Goal: Transaction & Acquisition: Purchase product/service

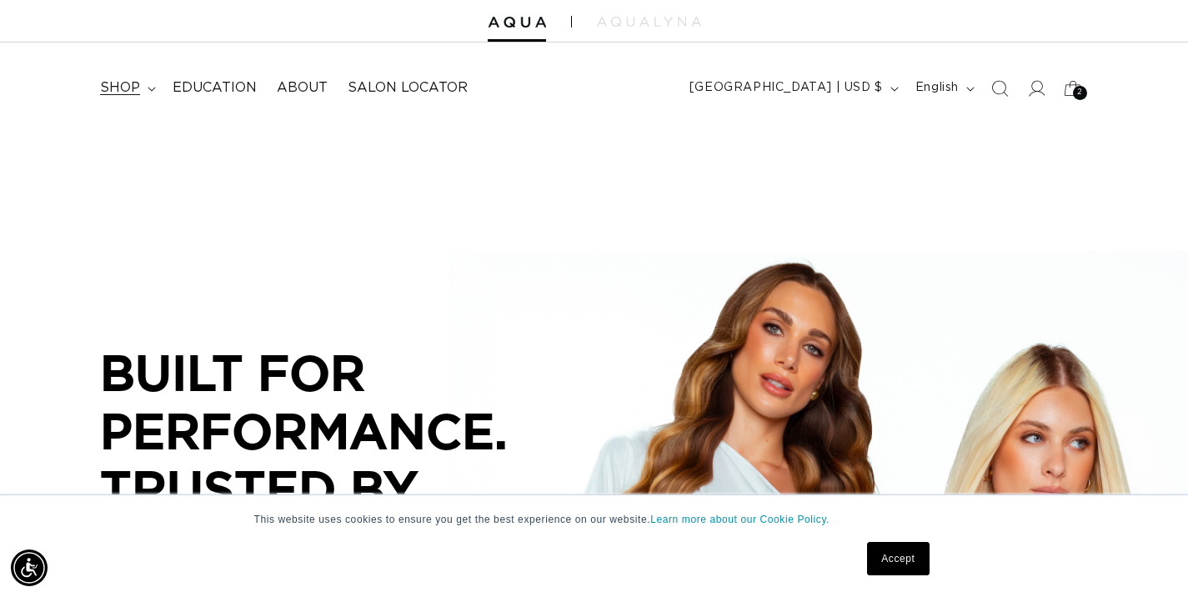
click at [123, 93] on span "shop" at bounding box center [120, 88] width 40 height 18
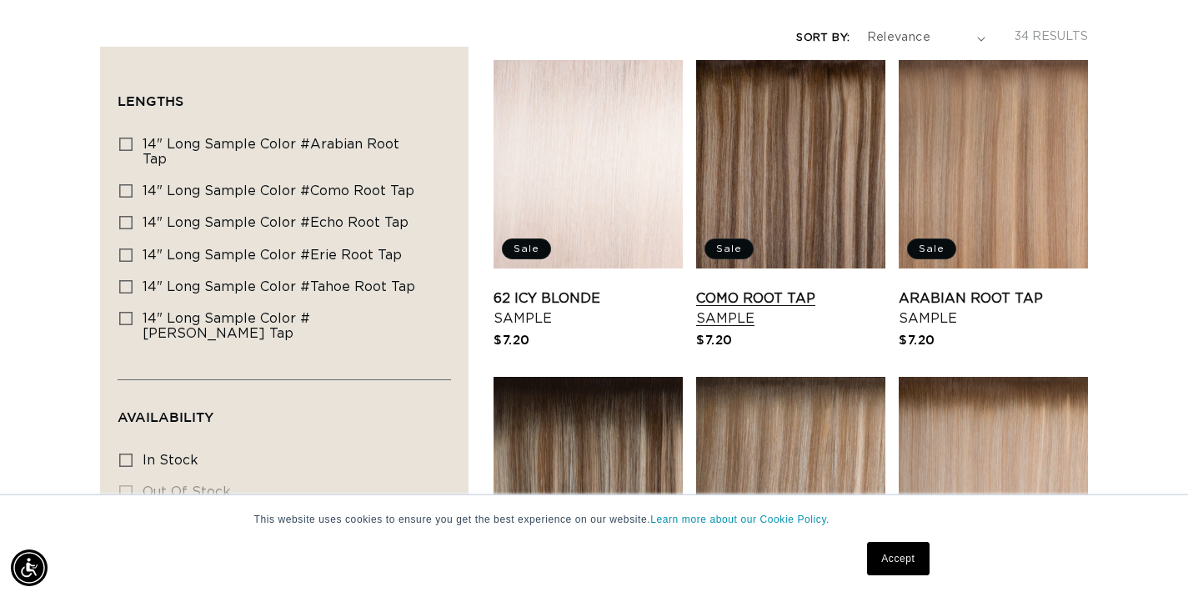
click at [770, 298] on link "Como Root Tap Sample" at bounding box center [790, 308] width 189 height 40
click at [971, 288] on link "Arabian Root Tap Sample" at bounding box center [993, 308] width 189 height 40
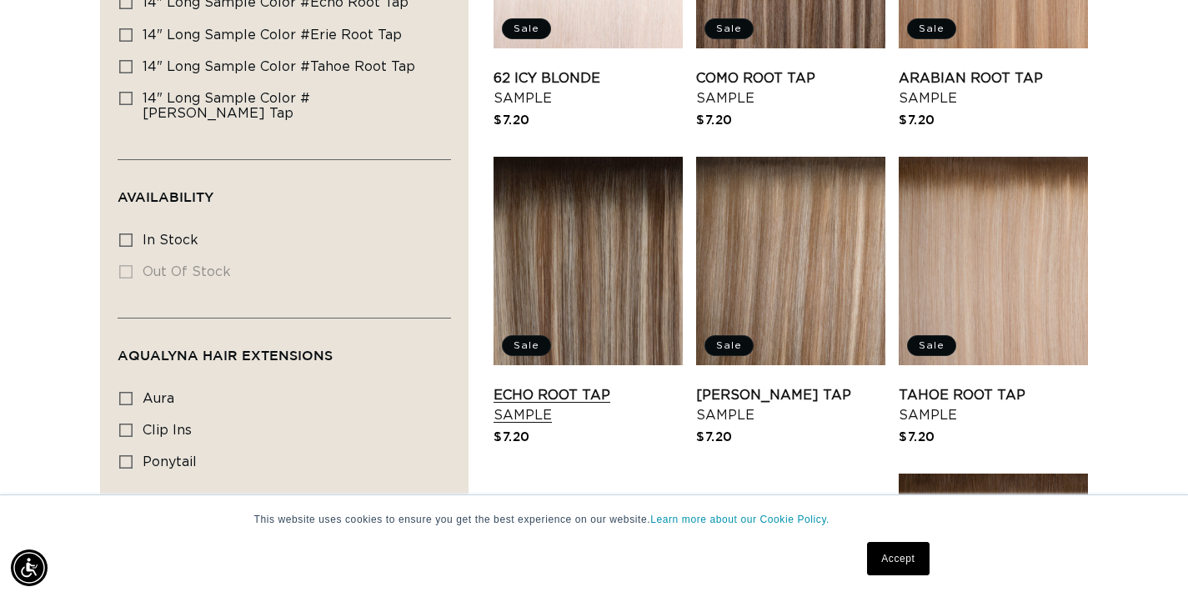
scroll to position [0, 0]
click at [544, 385] on link "Echo Root Tap Sample" at bounding box center [588, 405] width 189 height 40
click at [766, 385] on link "Victoria Root Tap Sample" at bounding box center [790, 405] width 189 height 40
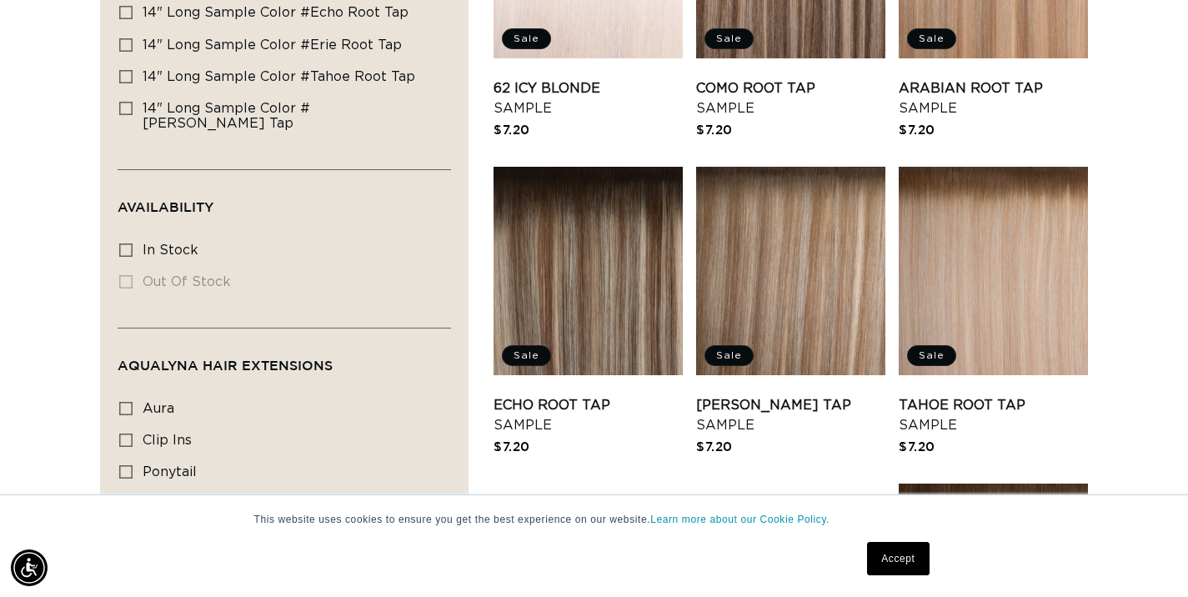
scroll to position [554, 0]
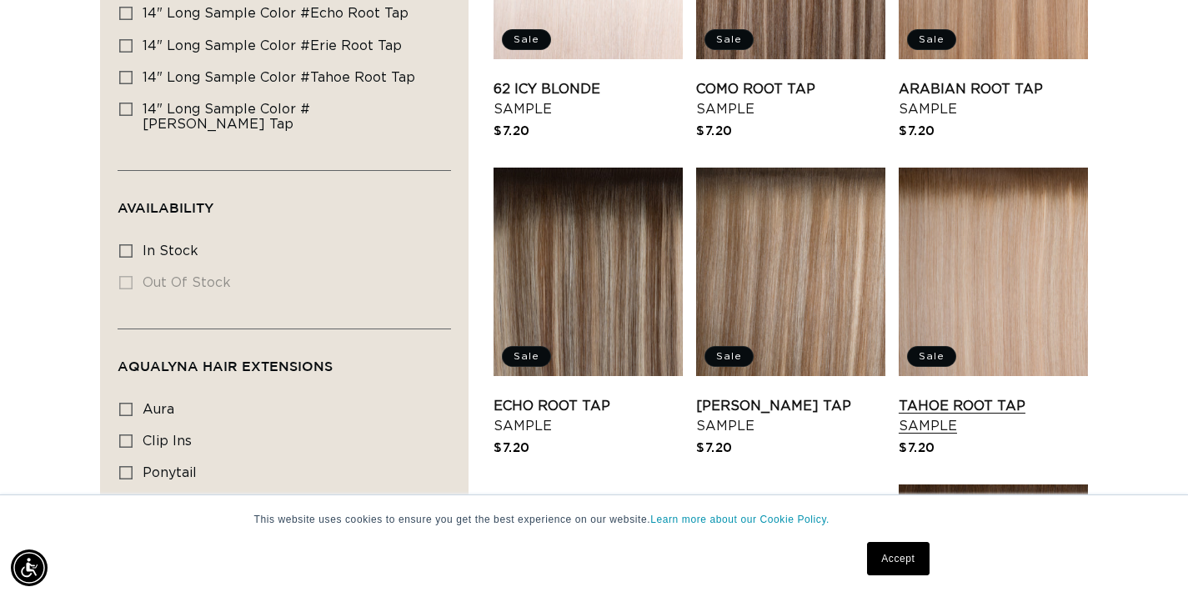
click at [974, 396] on link "Tahoe Root Tap Sample" at bounding box center [993, 416] width 189 height 40
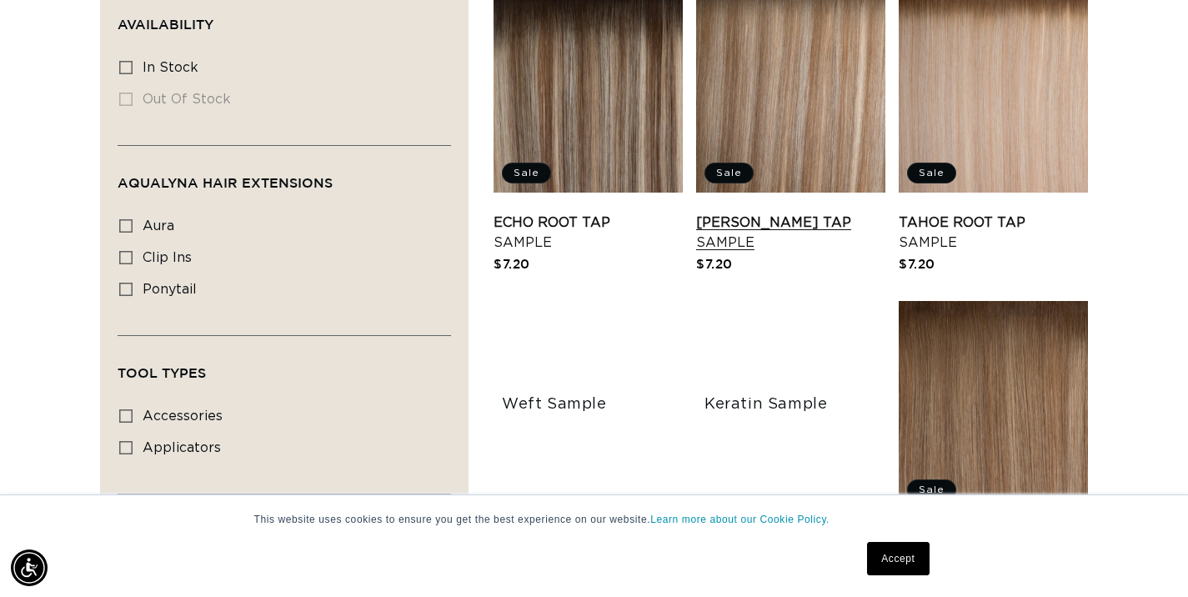
scroll to position [748, 0]
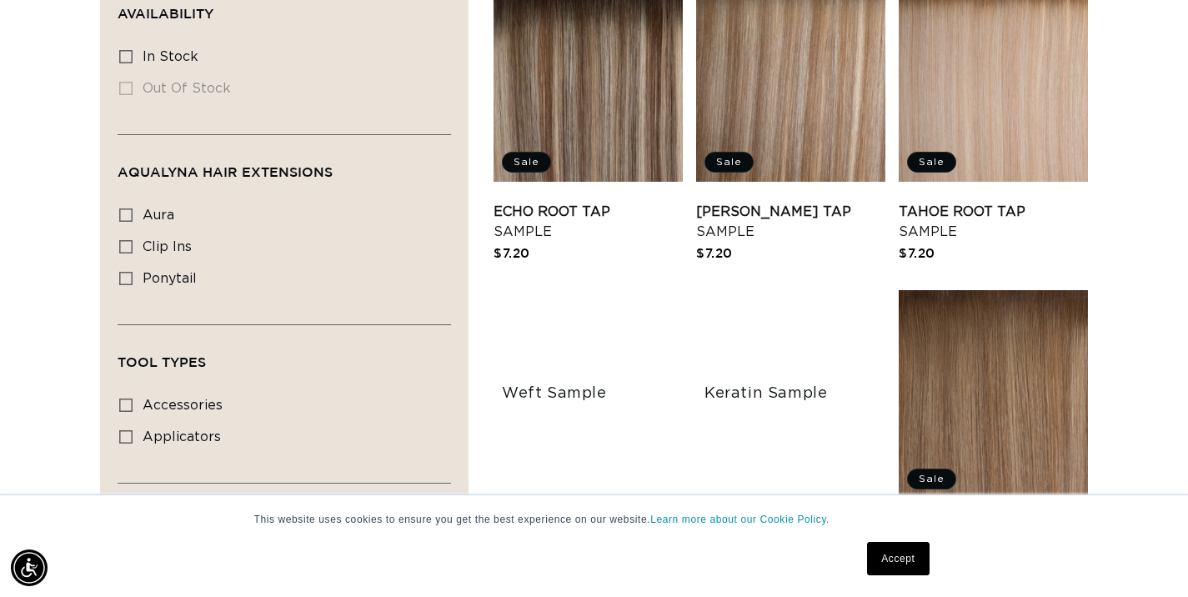
click at [960, 519] on link "Erie Root Tap Sample" at bounding box center [993, 539] width 189 height 40
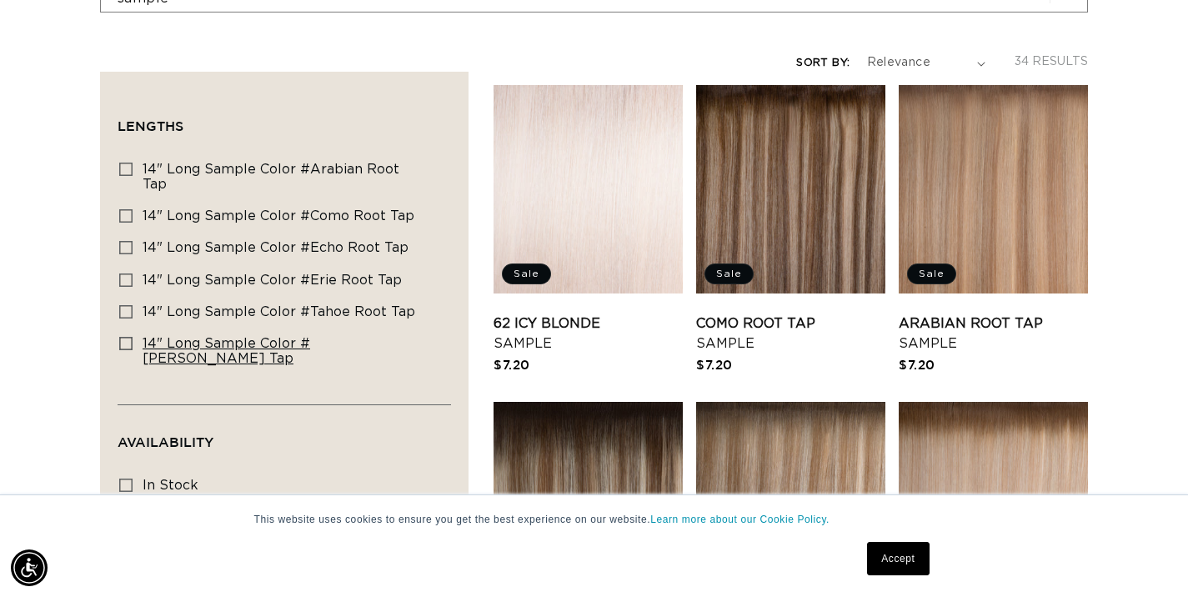
scroll to position [0, 0]
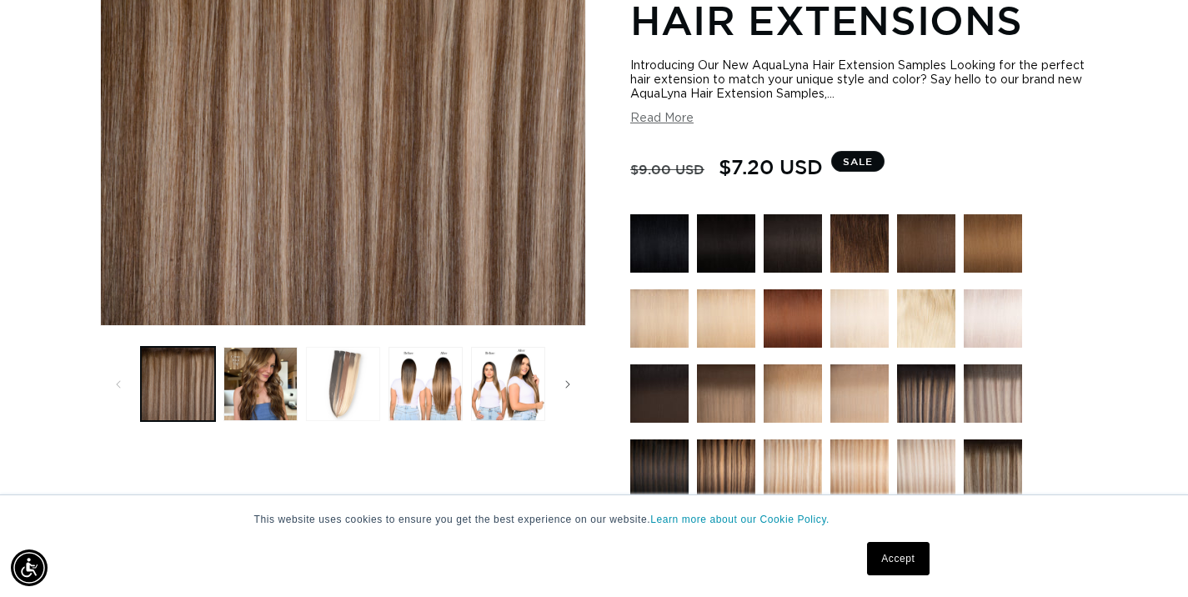
click at [346, 387] on button "Load image 3 in gallery view" at bounding box center [343, 384] width 74 height 74
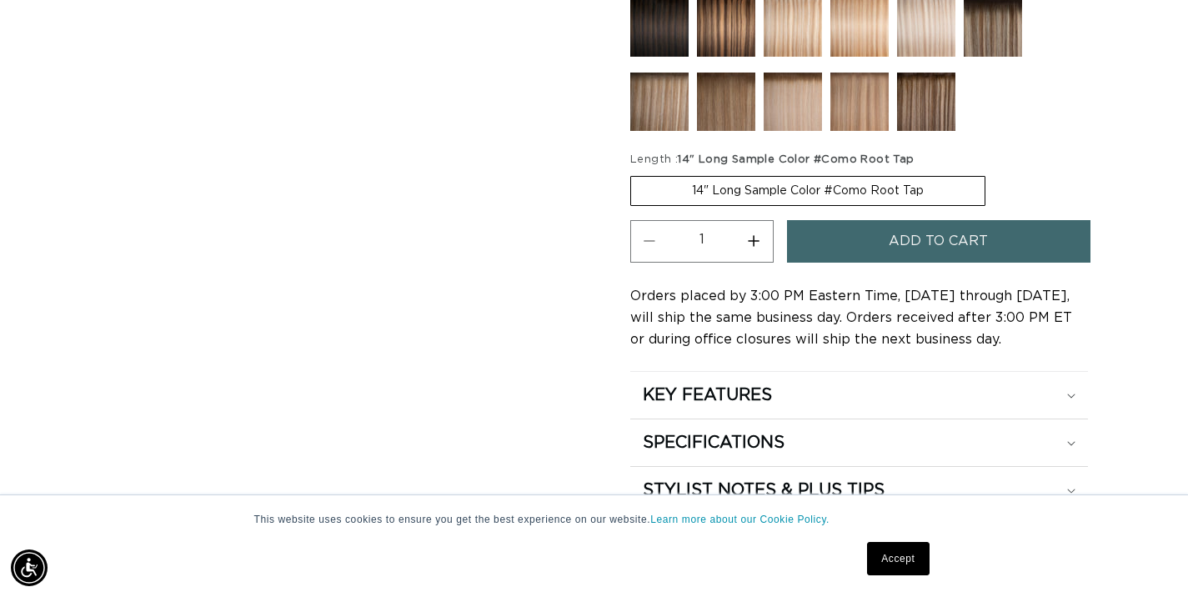
scroll to position [0, 1070]
click at [919, 236] on span "Add to cart" at bounding box center [938, 241] width 99 height 43
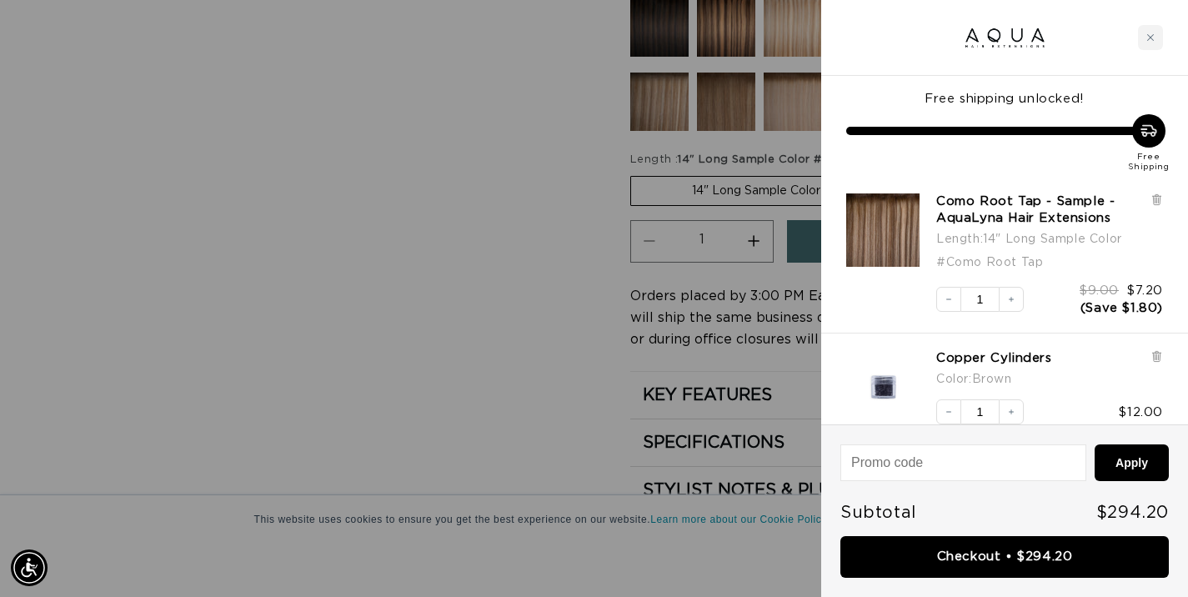
scroll to position [0, 2139]
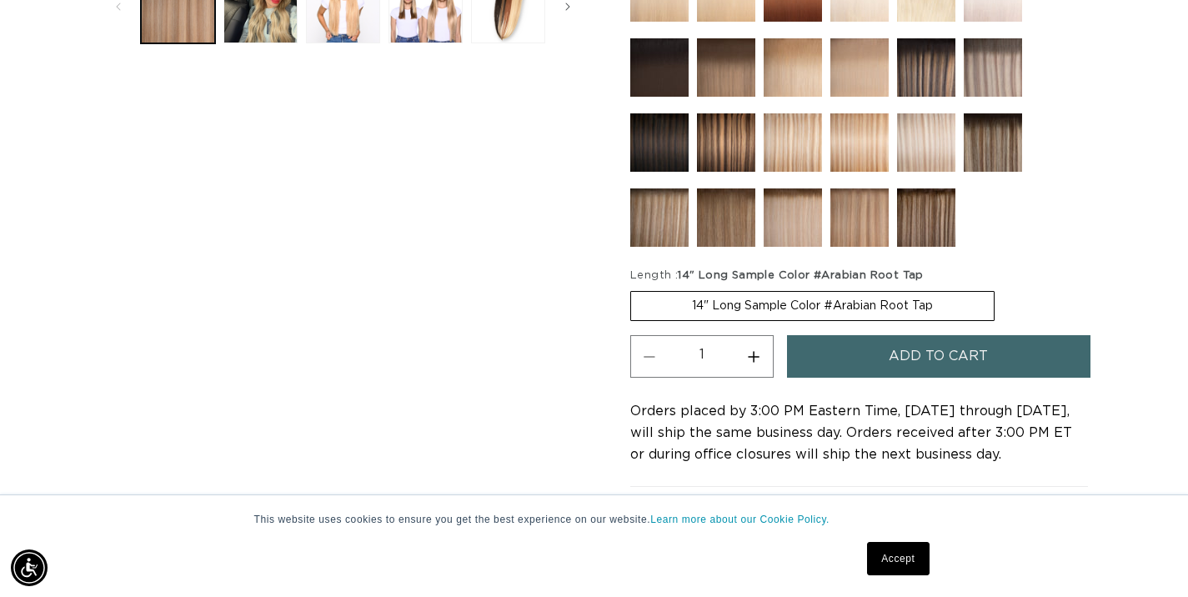
scroll to position [0, 1070]
click at [872, 356] on button "Add to cart" at bounding box center [938, 356] width 303 height 43
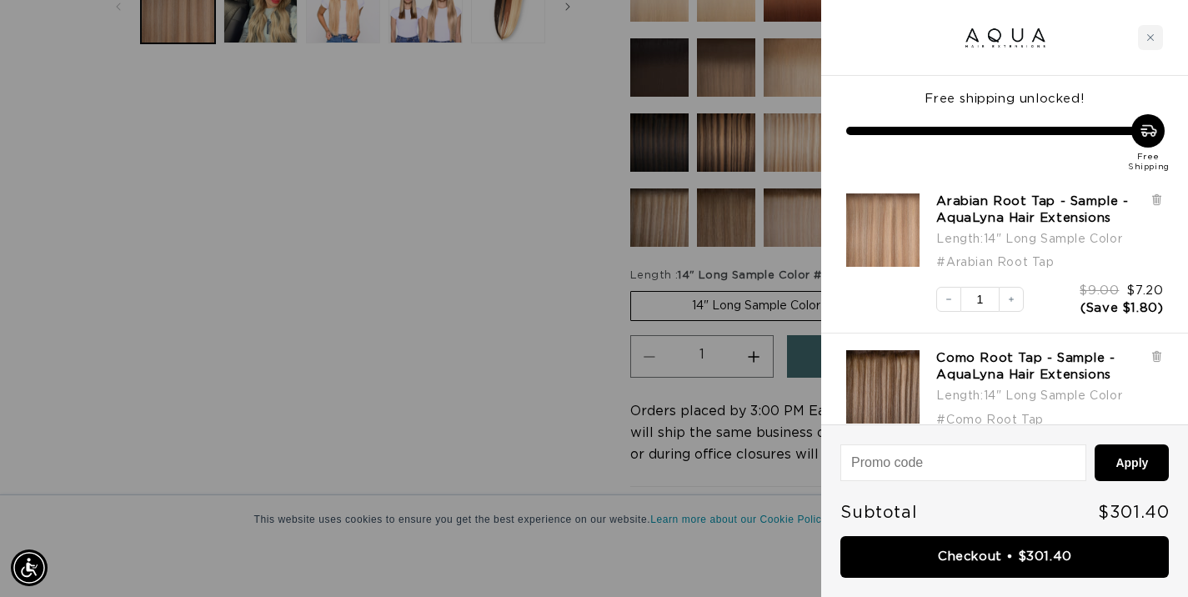
scroll to position [0, 2139]
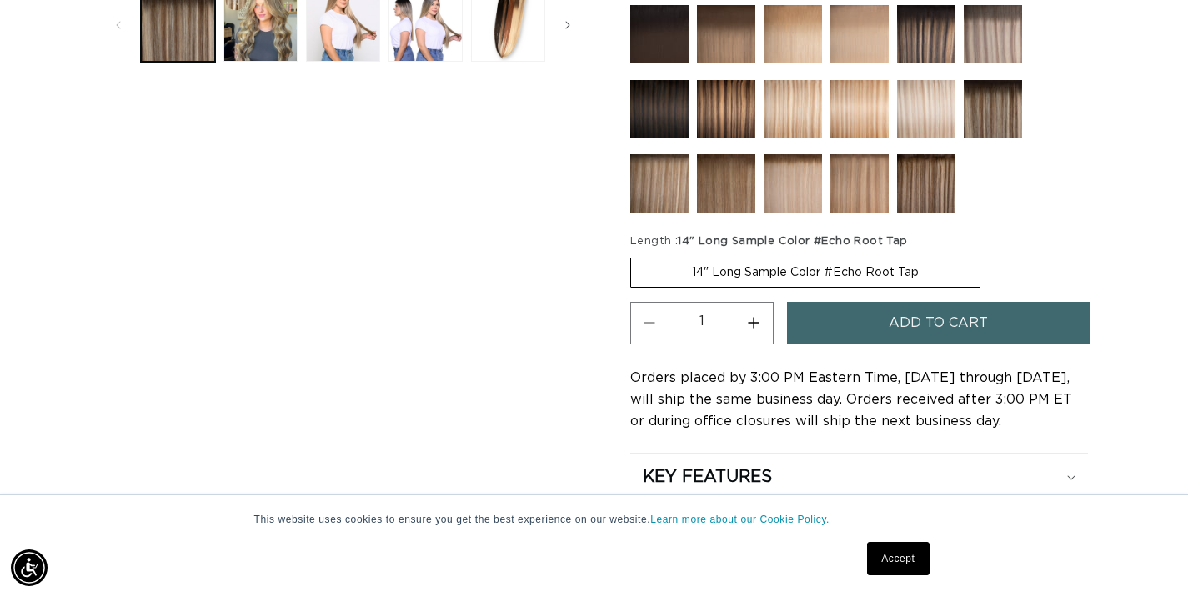
scroll to position [0, 1070]
click at [867, 325] on button "Add to cart" at bounding box center [938, 323] width 303 height 43
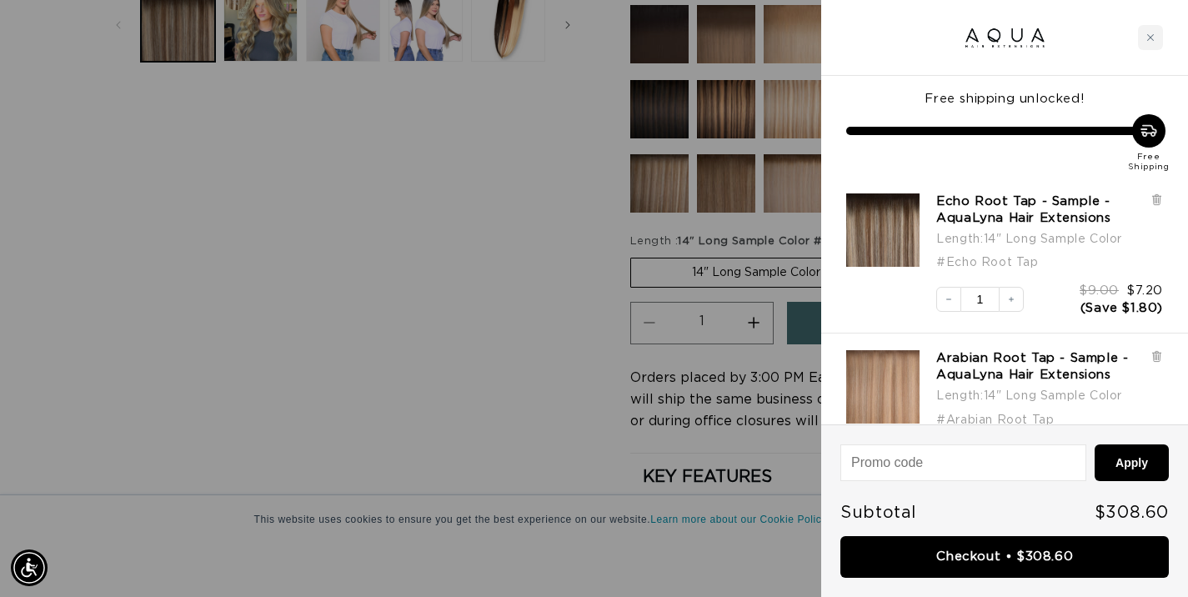
scroll to position [0, 2139]
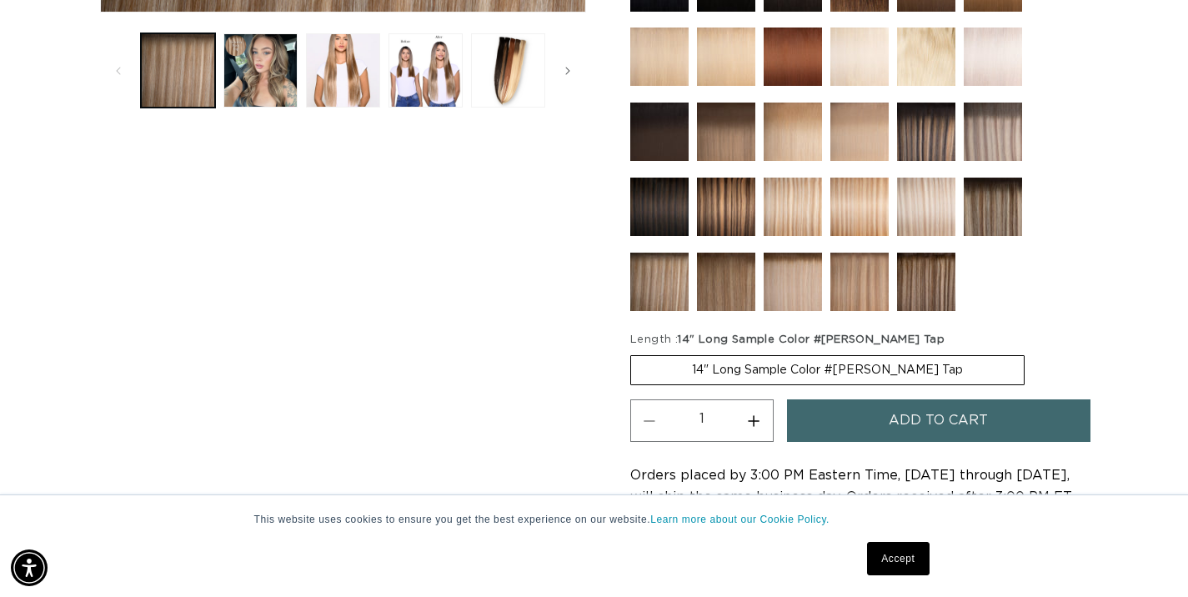
scroll to position [695, 0]
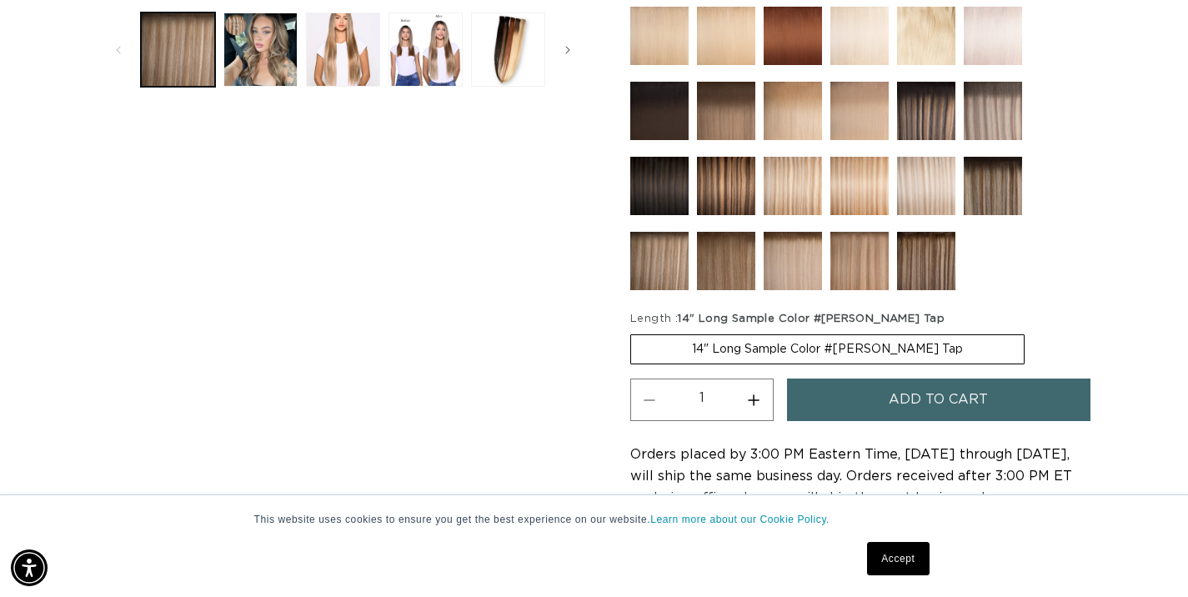
click at [900, 398] on span "Add to cart" at bounding box center [938, 399] width 99 height 43
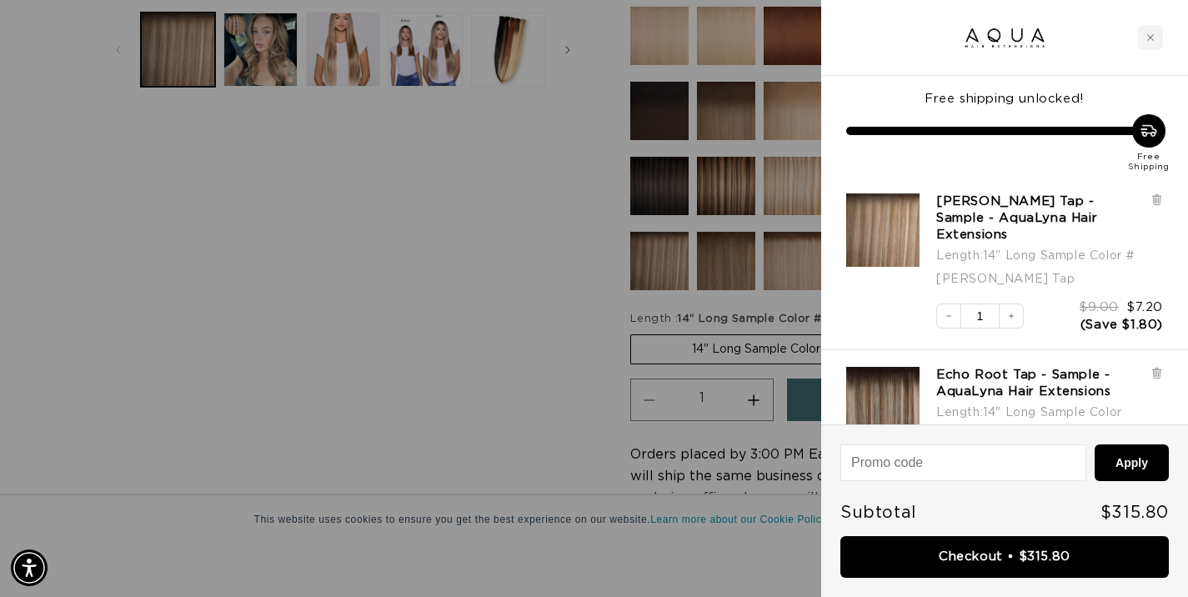
scroll to position [0, 0]
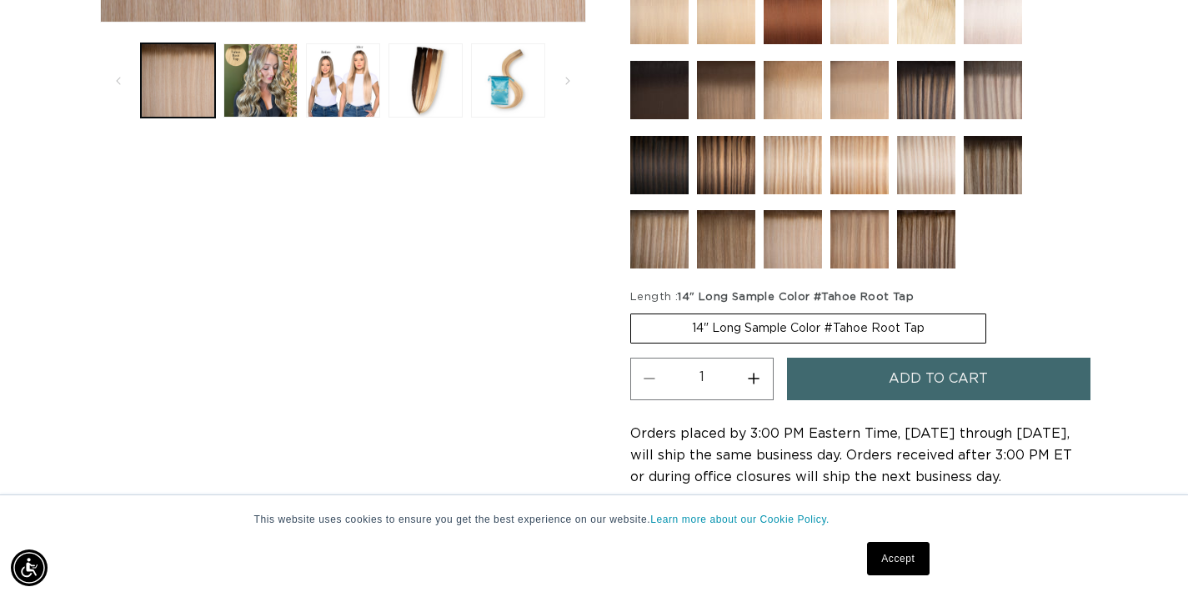
scroll to position [0, 1070]
click at [927, 377] on span "Add to cart" at bounding box center [938, 379] width 99 height 43
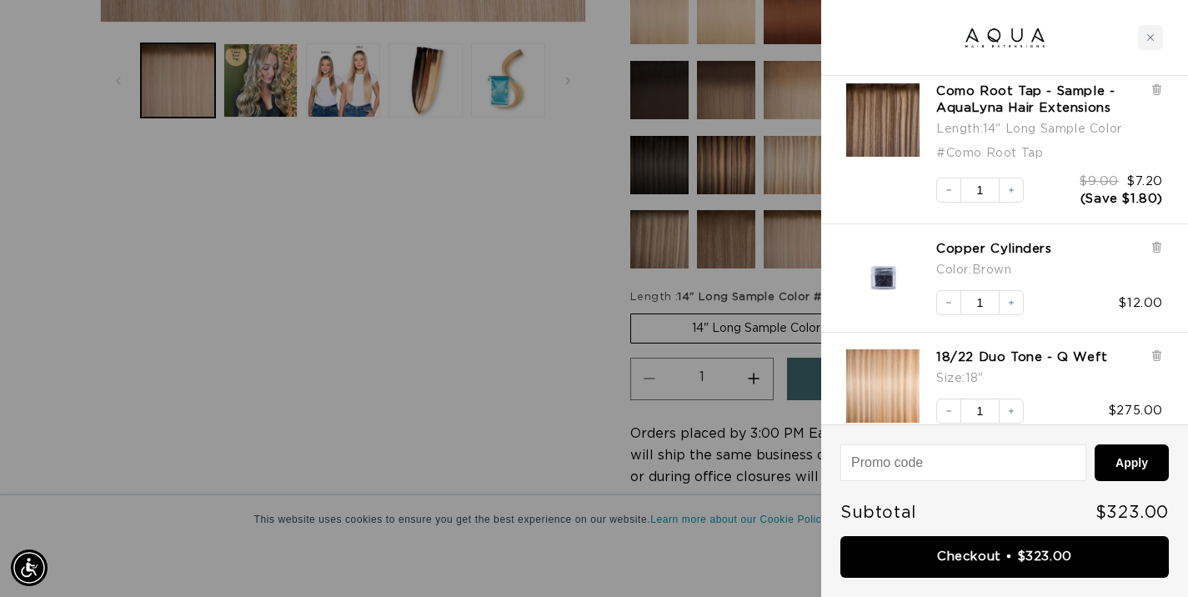
scroll to position [0, 0]
click at [1156, 351] on icon at bounding box center [1156, 355] width 3 height 8
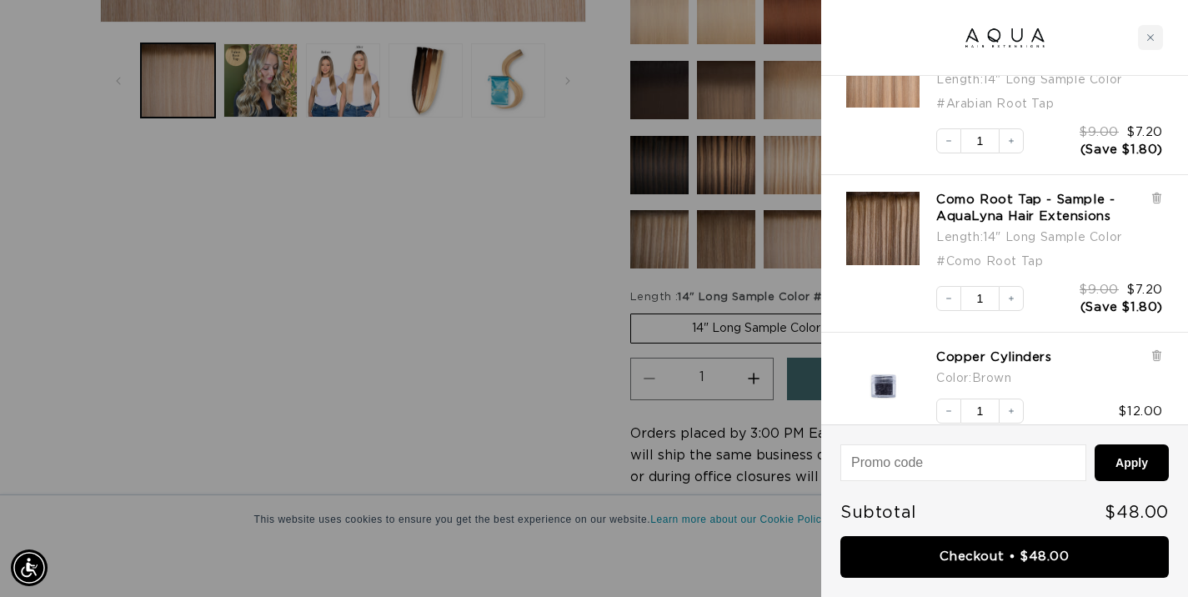
scroll to position [0, 2139]
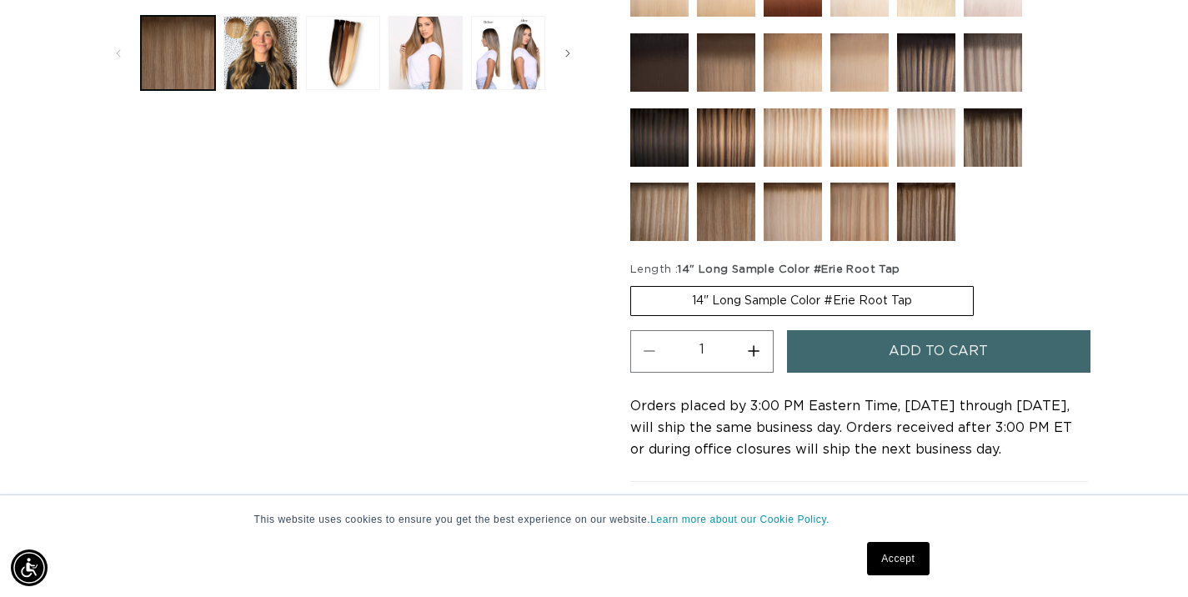
scroll to position [0, 1070]
click at [932, 351] on span "Add to cart" at bounding box center [938, 351] width 99 height 43
